Goal: Task Accomplishment & Management: Manage account settings

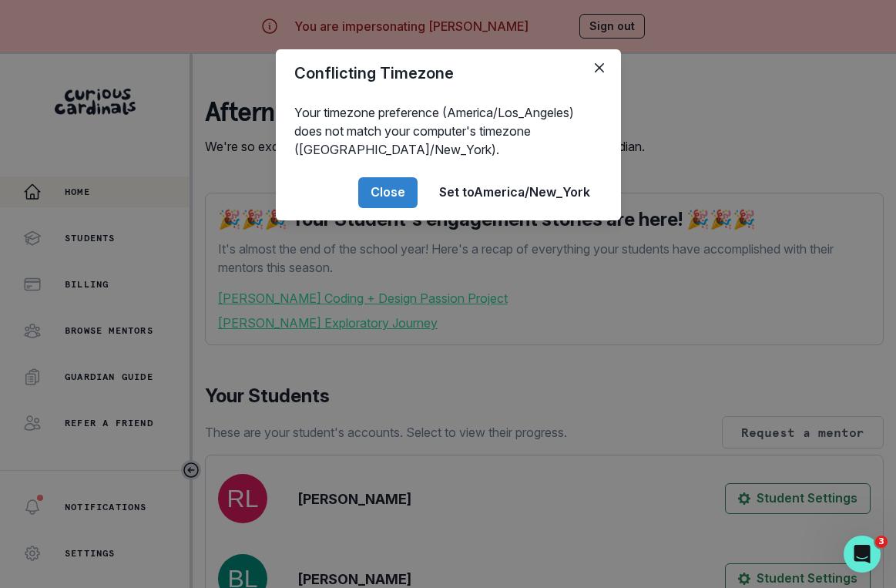
click at [344, 497] on div "Conflicting Timezone Your timezone preference (America/Los_Angeles) does not ma…" at bounding box center [448, 294] width 896 height 588
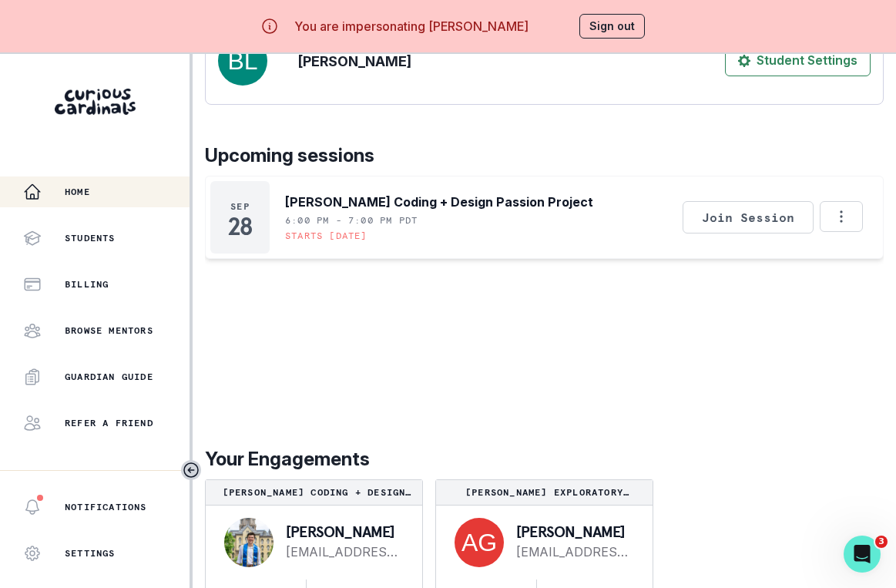
scroll to position [37, 0]
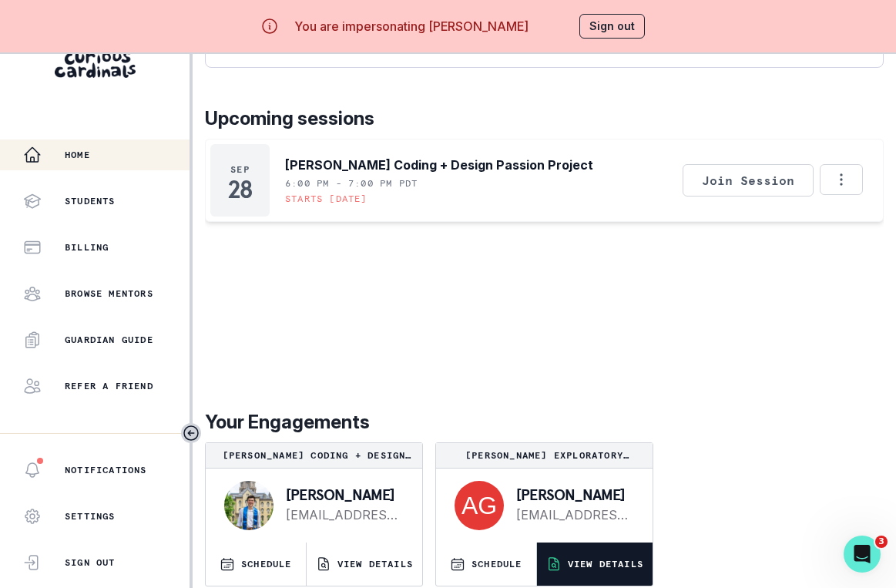
click at [566, 575] on button "VIEW DETAILS" at bounding box center [595, 563] width 116 height 43
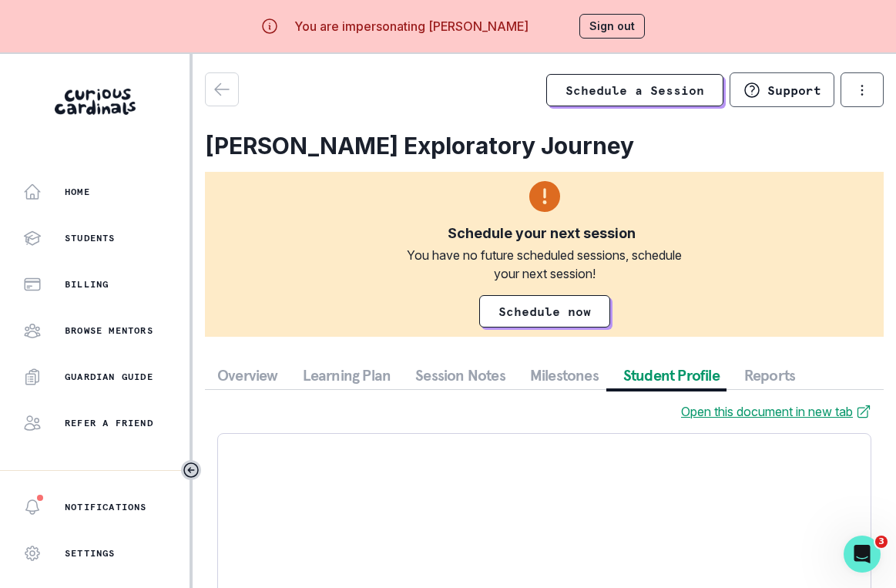
click at [677, 372] on button "Student Profile" at bounding box center [671, 375] width 121 height 28
click at [454, 373] on button "Session Notes" at bounding box center [460, 375] width 115 height 28
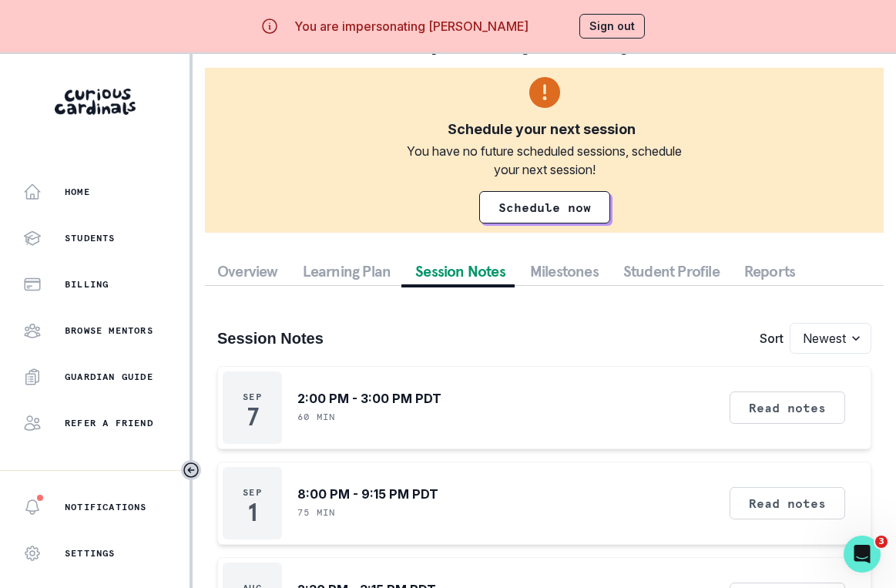
scroll to position [109, 0]
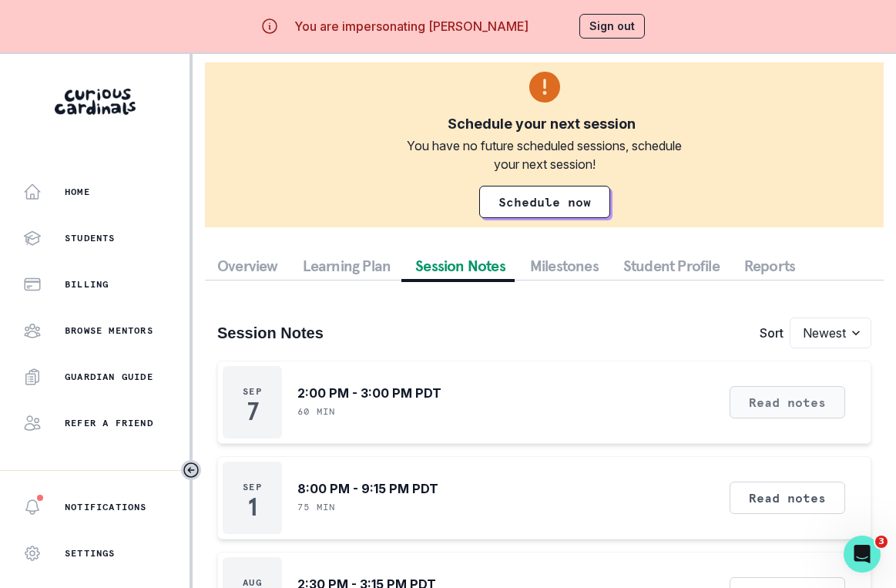
click at [746, 402] on button "Read notes" at bounding box center [788, 402] width 116 height 32
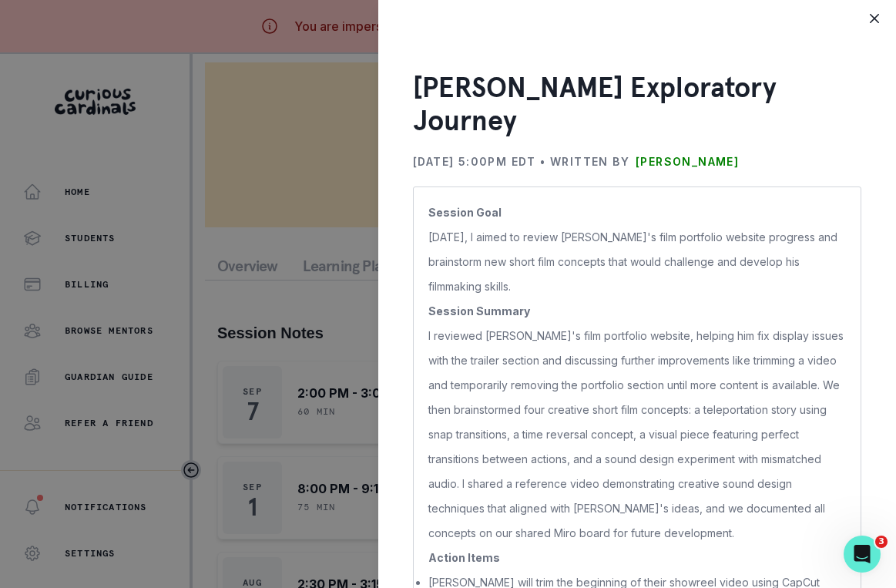
click at [335, 334] on div "[PERSON_NAME] Exploratory Journey [DATE] 5:00PM EDT • Written by [PERSON_NAME] …" at bounding box center [448, 294] width 896 height 588
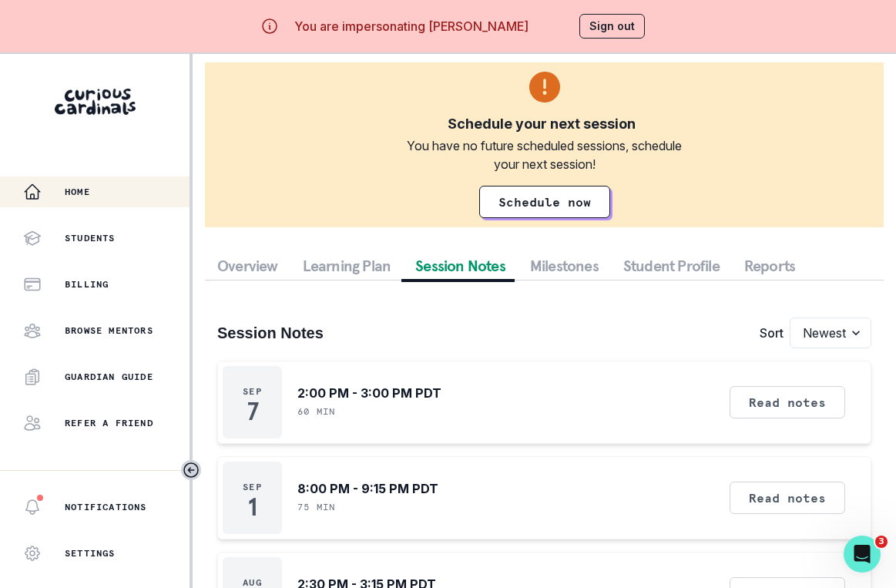
click at [140, 189] on div "Home" at bounding box center [106, 192] width 166 height 18
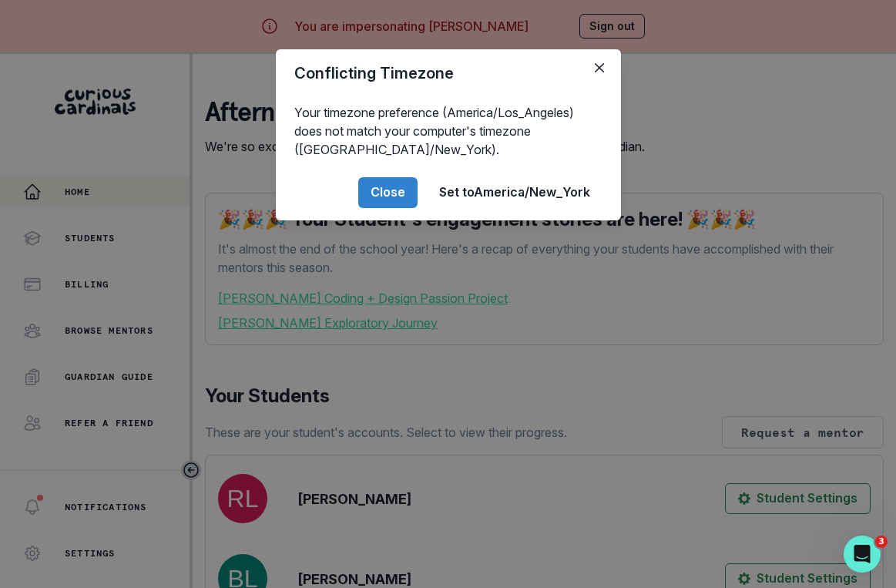
click at [246, 302] on div "Conflicting Timezone Your timezone preference (America/Los_Angeles) does not ma…" at bounding box center [448, 294] width 896 height 588
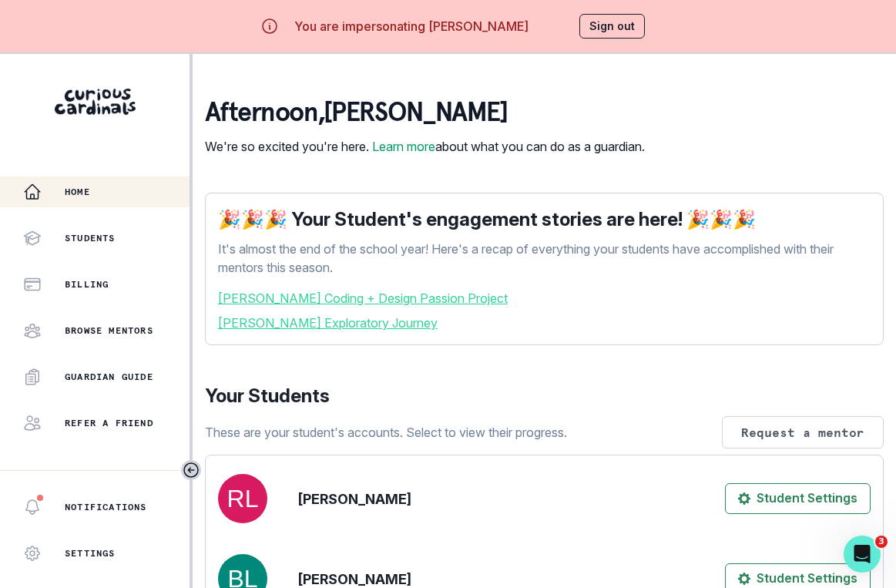
scroll to position [536, 0]
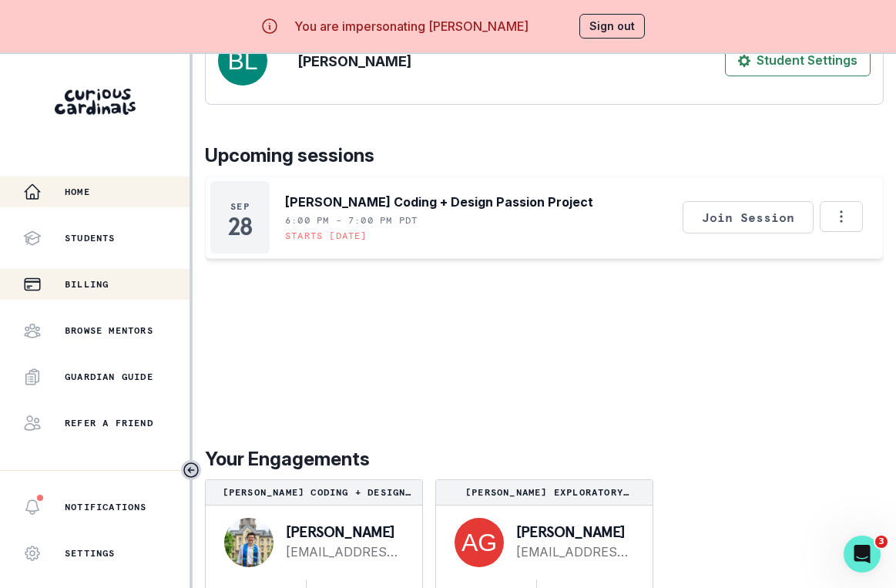
click at [84, 293] on button "Billing" at bounding box center [95, 284] width 190 height 31
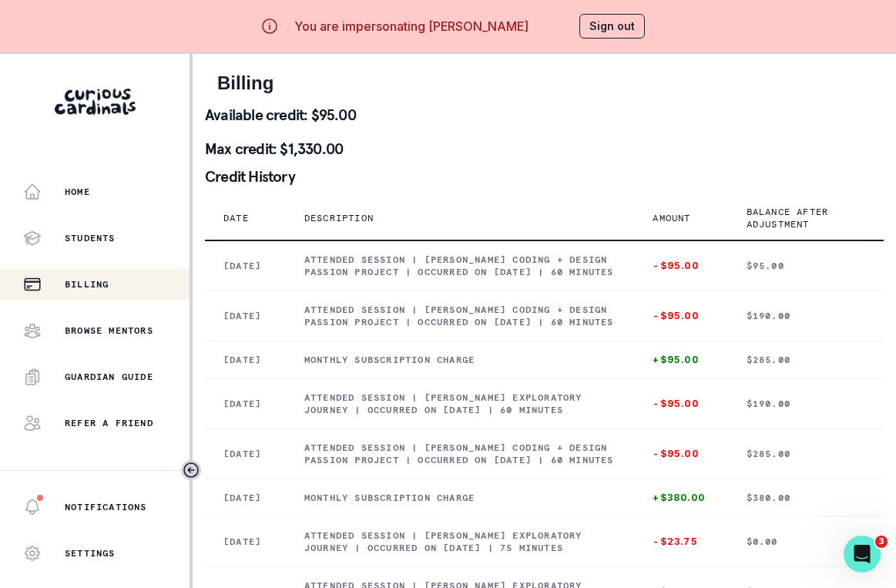
click at [614, 22] on button "Sign out" at bounding box center [611, 26] width 65 height 25
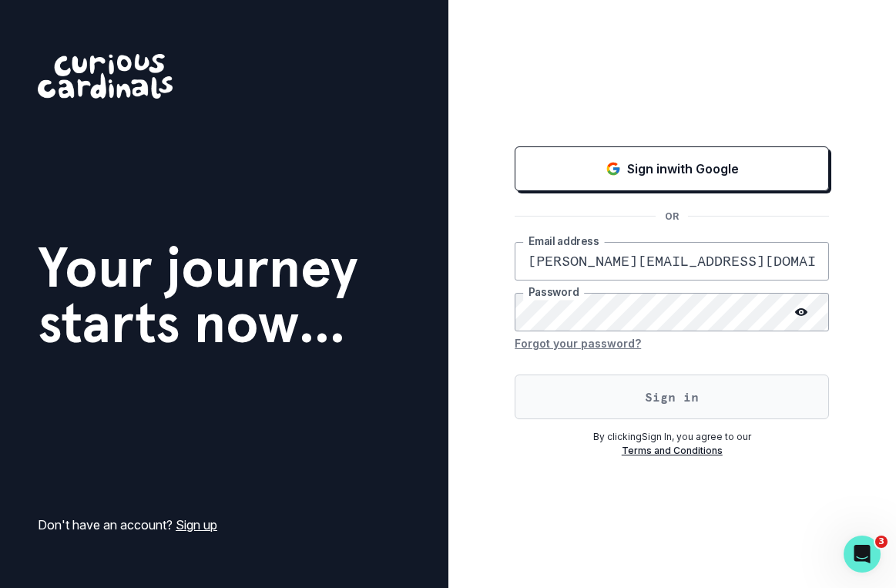
click at [632, 387] on button "Sign in" at bounding box center [672, 396] width 314 height 45
